Goal: Information Seeking & Learning: Check status

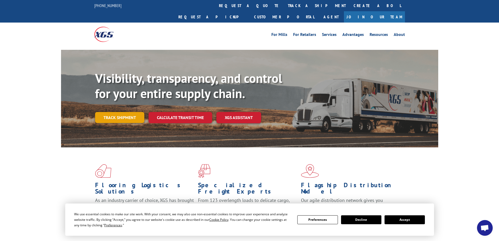
click at [121, 112] on link "Track shipment" at bounding box center [119, 117] width 49 height 11
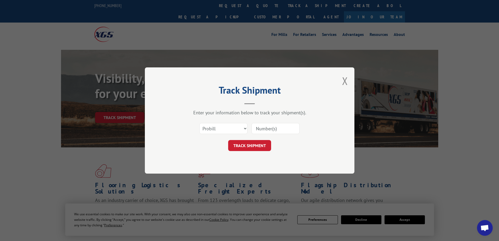
click at [274, 131] on input at bounding box center [275, 128] width 48 height 11
paste input "17501775"
type input "17501775"
click at [256, 147] on button "TRACK SHIPMENT" at bounding box center [249, 145] width 43 height 11
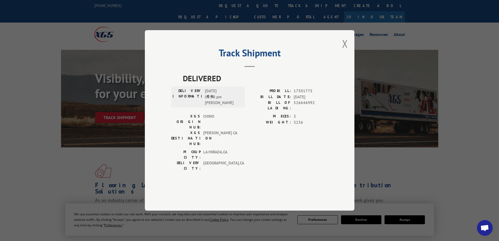
click at [49, 169] on div "Track Shipment DELIVERED DELIVERY INFORMATION: 09/04/2025 05:30 pm Ronald mesia…" at bounding box center [249, 120] width 499 height 241
click at [347, 51] on button "Close modal" at bounding box center [345, 44] width 6 height 14
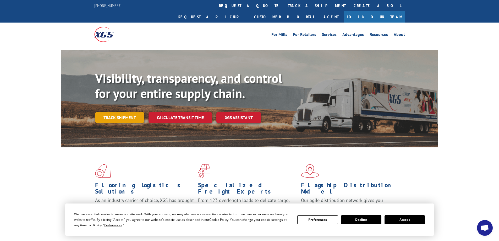
click at [125, 112] on link "Track shipment" at bounding box center [119, 117] width 49 height 11
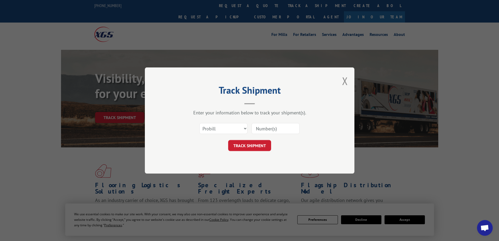
click at [264, 128] on input at bounding box center [275, 128] width 48 height 11
paste input "17501945"
type input "17501945"
click at [245, 146] on button "TRACK SHIPMENT" at bounding box center [249, 145] width 43 height 11
click at [270, 129] on input at bounding box center [275, 128] width 48 height 11
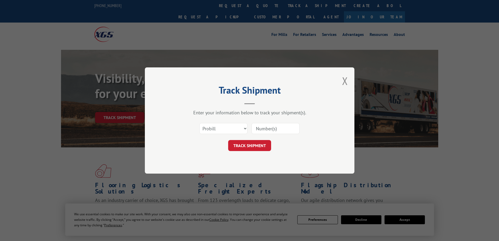
paste input "17501732"
type input "17501732"
click at [237, 148] on button "TRACK SHIPMENT" at bounding box center [249, 145] width 43 height 11
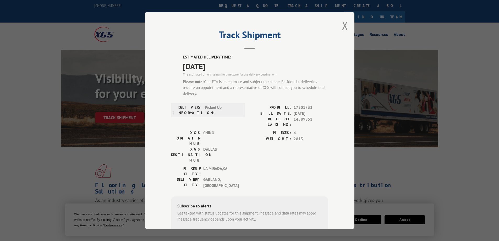
drag, startPoint x: 187, startPoint y: 67, endPoint x: 224, endPoint y: 67, distance: 36.7
click at [224, 67] on div "ESTIMATED DELIVERY TIME: [DATE] The estimated time is using the time zone for t…" at bounding box center [249, 160] width 157 height 213
copy span "[DATE]"
